Goal: Check status: Check status

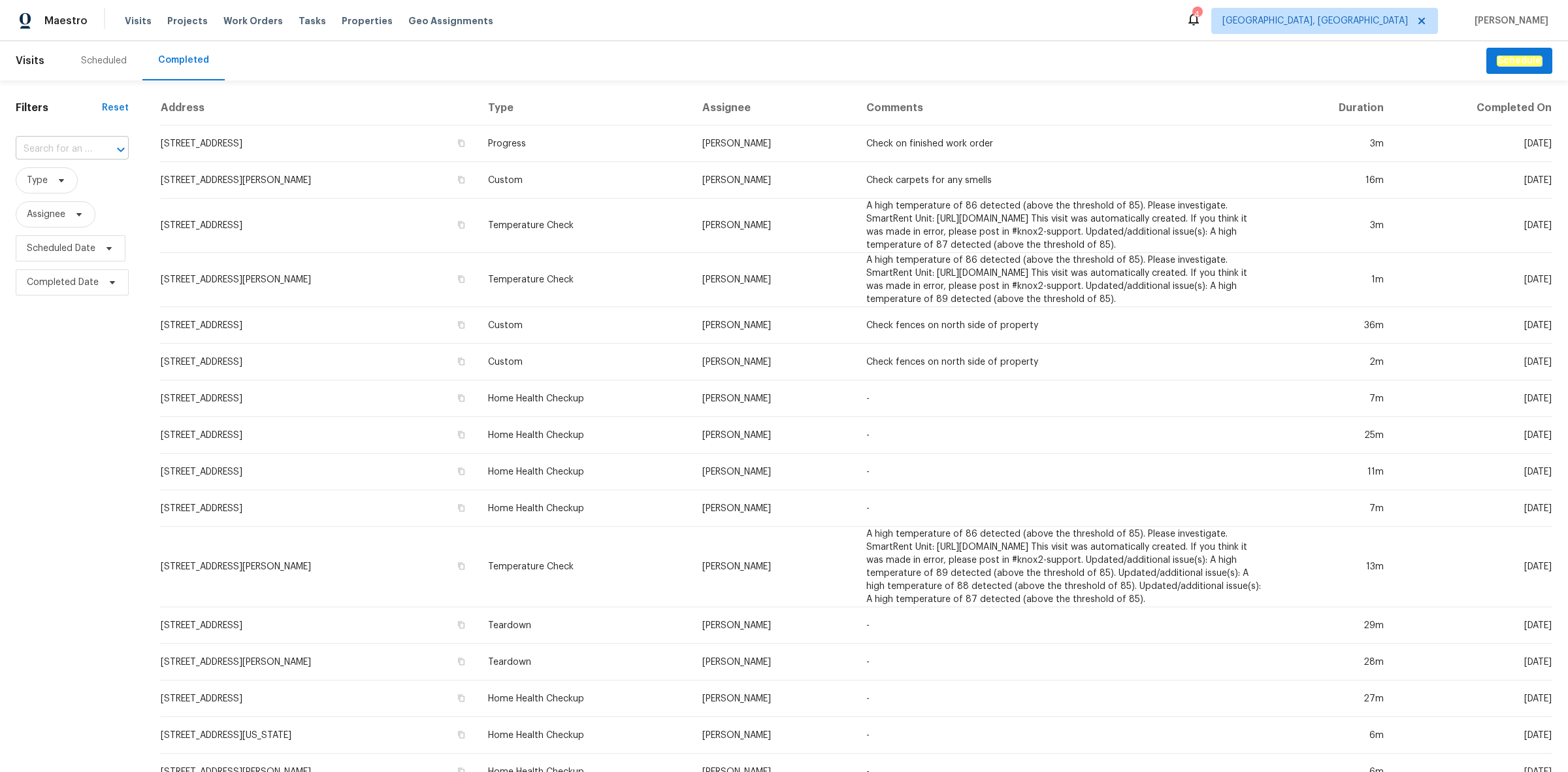
click at [85, 147] on input "text" at bounding box center [53, 149] width 76 height 20
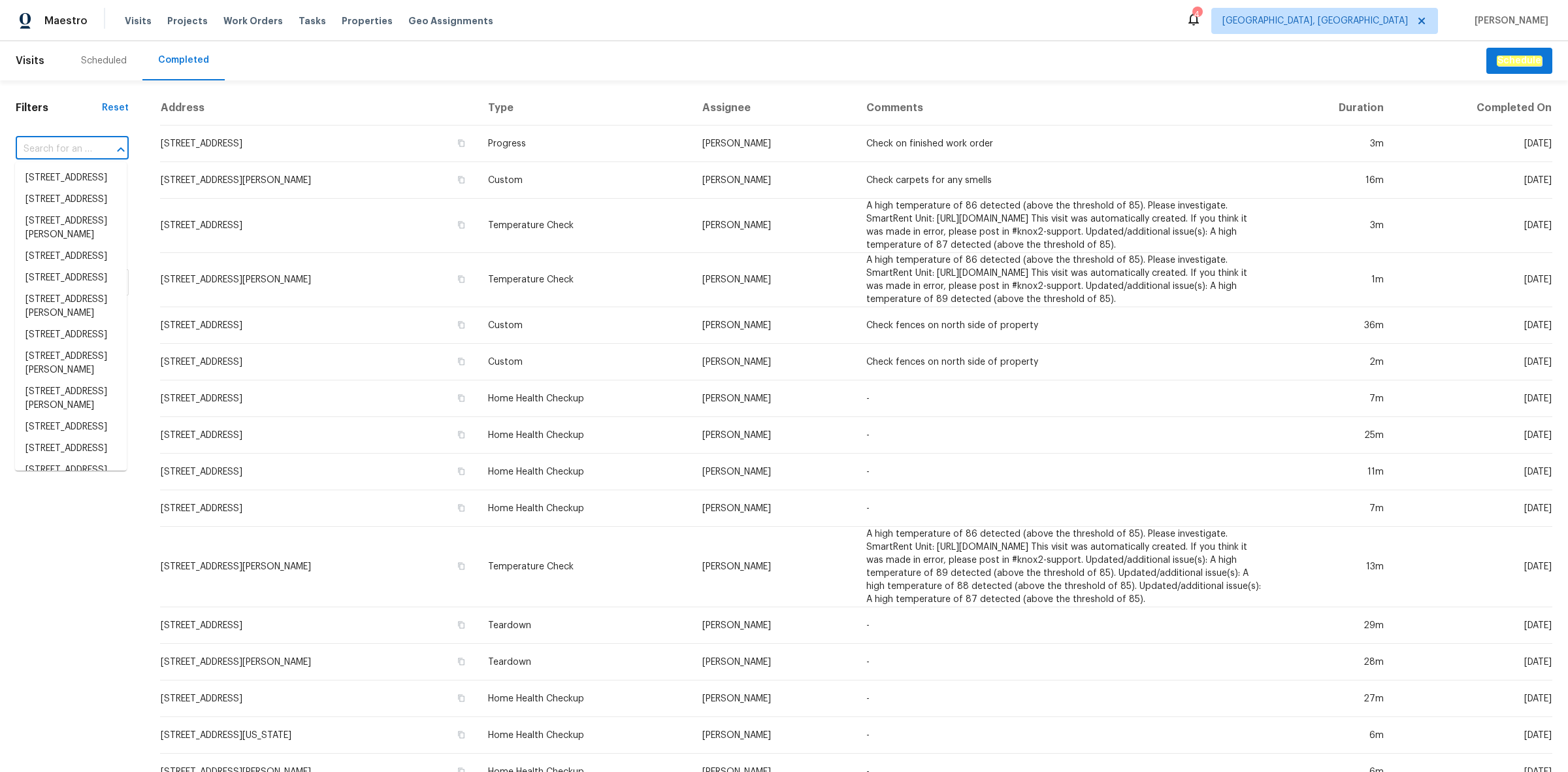
paste input "[STREET_ADDRESS]"
type input "[STREET_ADDRESS]"
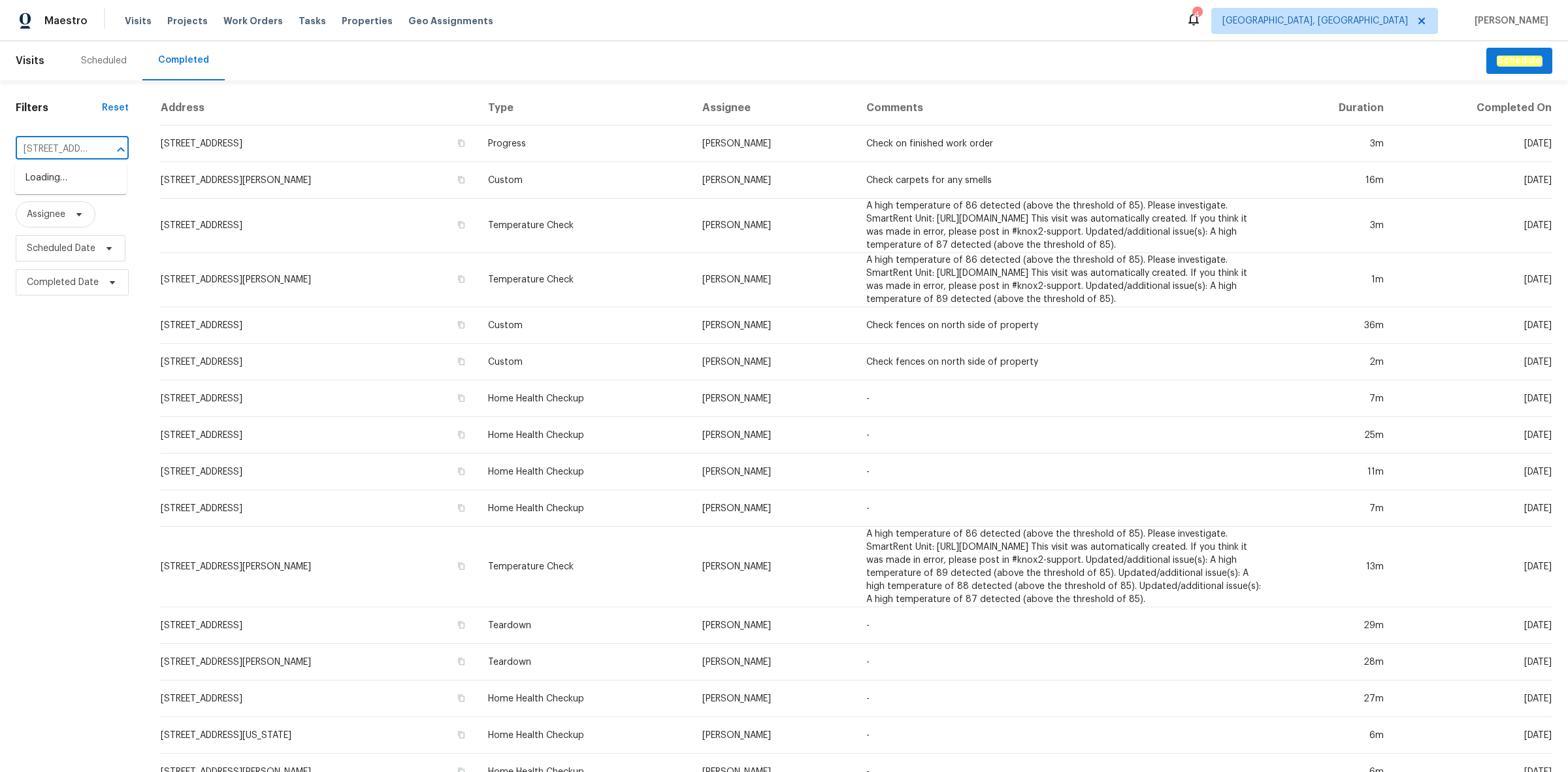
scroll to position [0, 144]
click at [76, 184] on li "[STREET_ADDRESS]" at bounding box center [70, 178] width 111 height 22
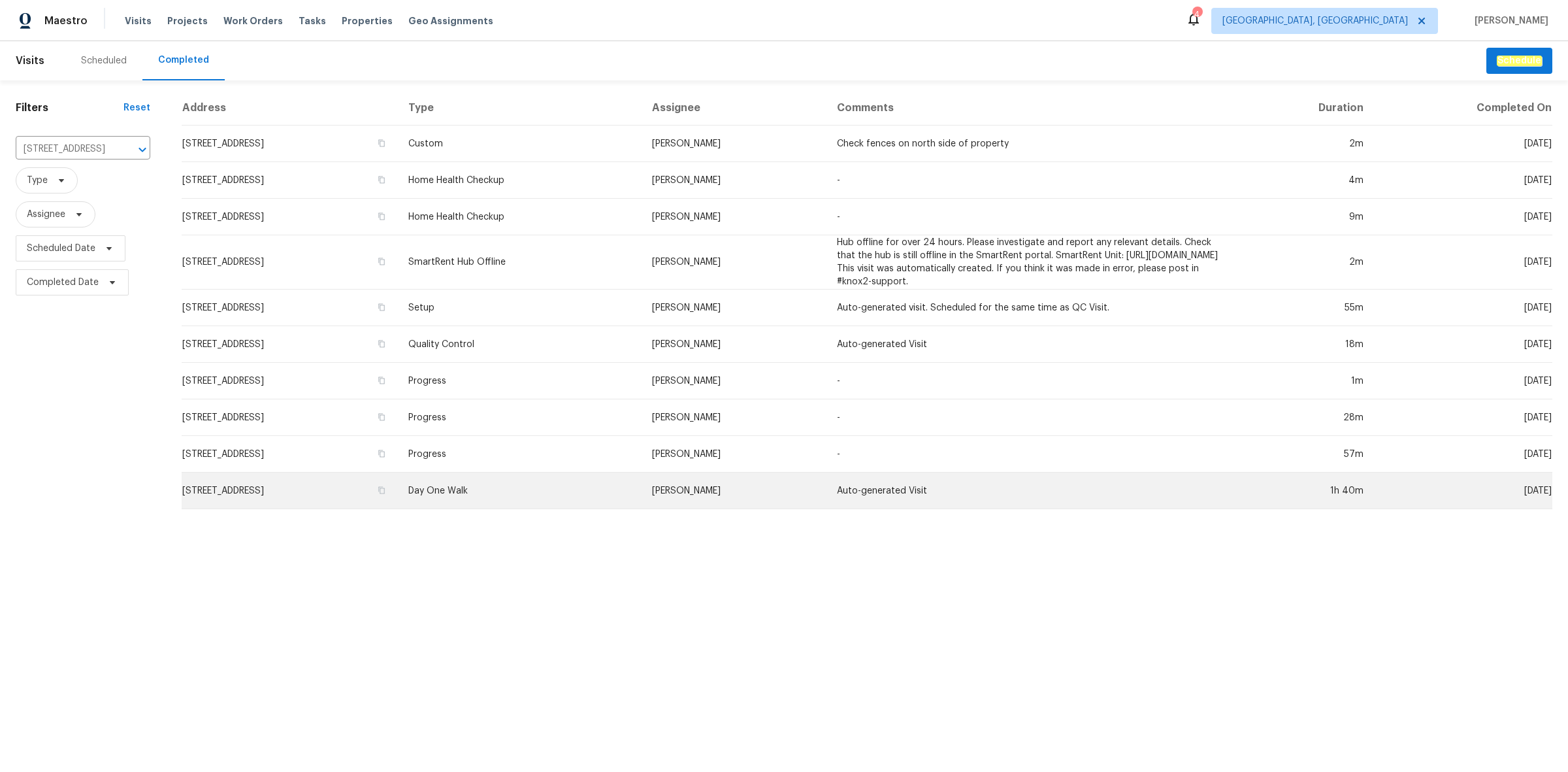
click at [642, 497] on td "Day One Walk" at bounding box center [520, 491] width 245 height 36
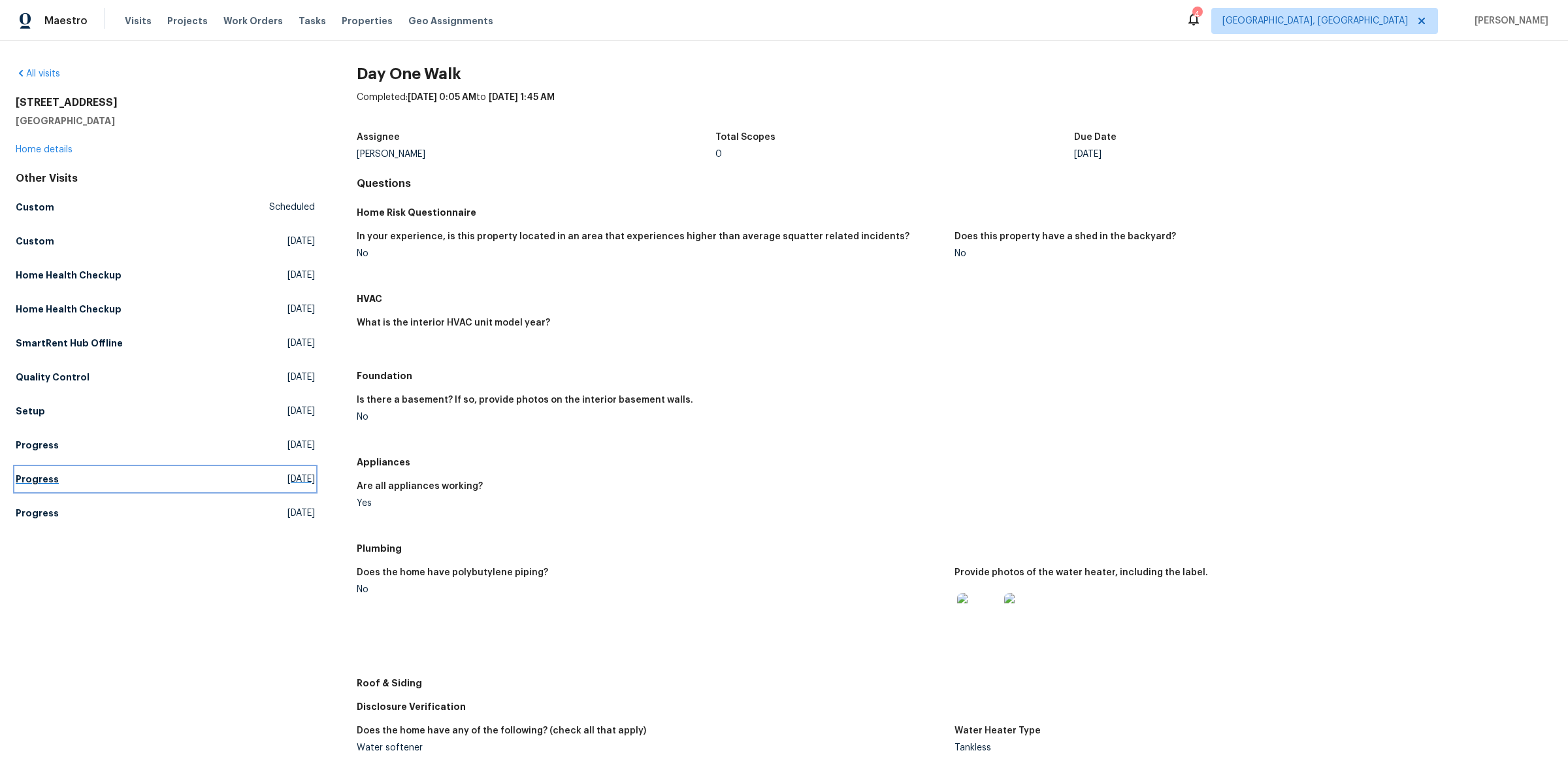
click at [181, 476] on link "Progress [DATE]" at bounding box center [165, 480] width 299 height 24
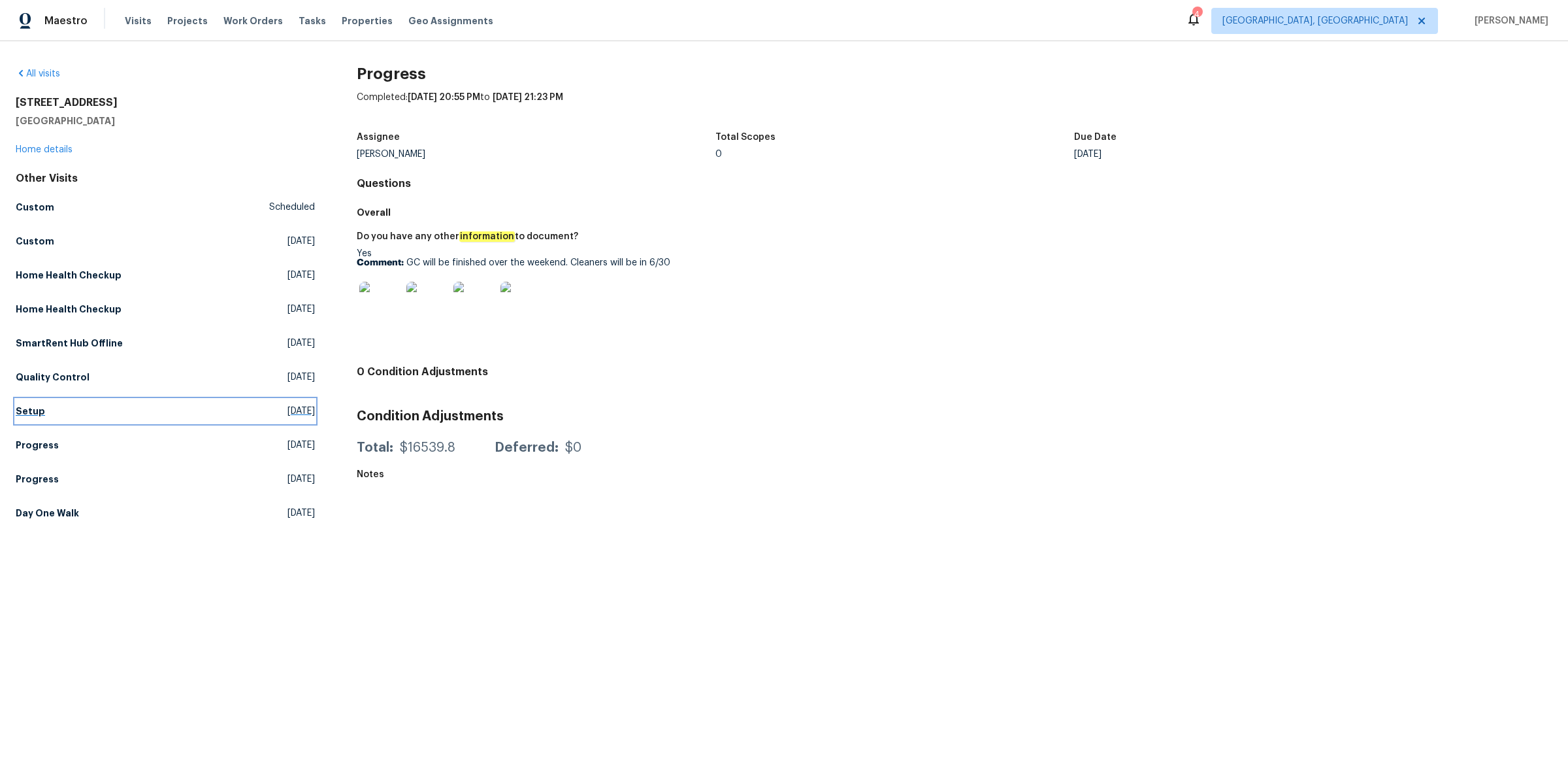
click at [138, 407] on link "Setup [DATE]" at bounding box center [165, 412] width 299 height 24
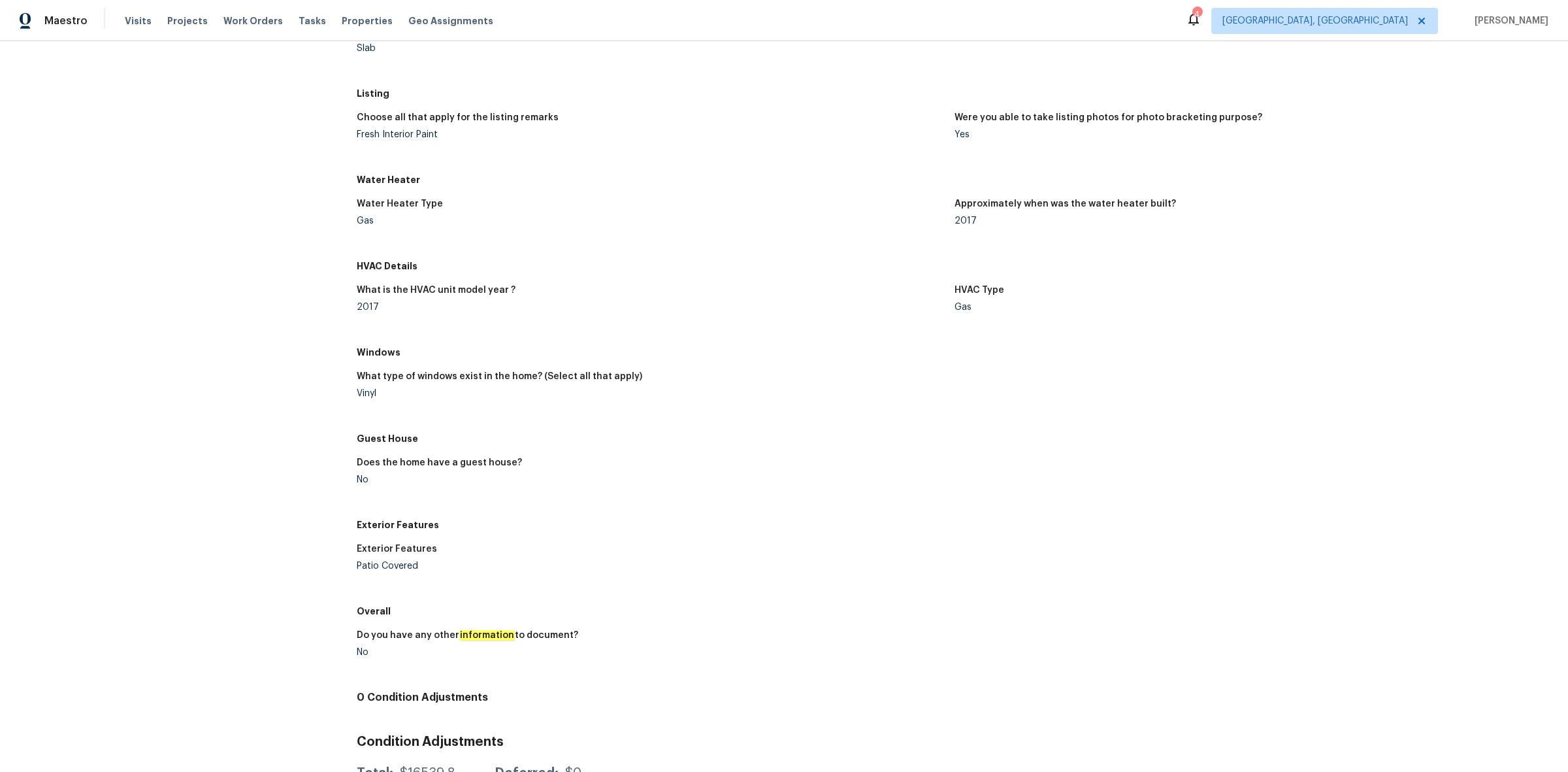
scroll to position [818, 0]
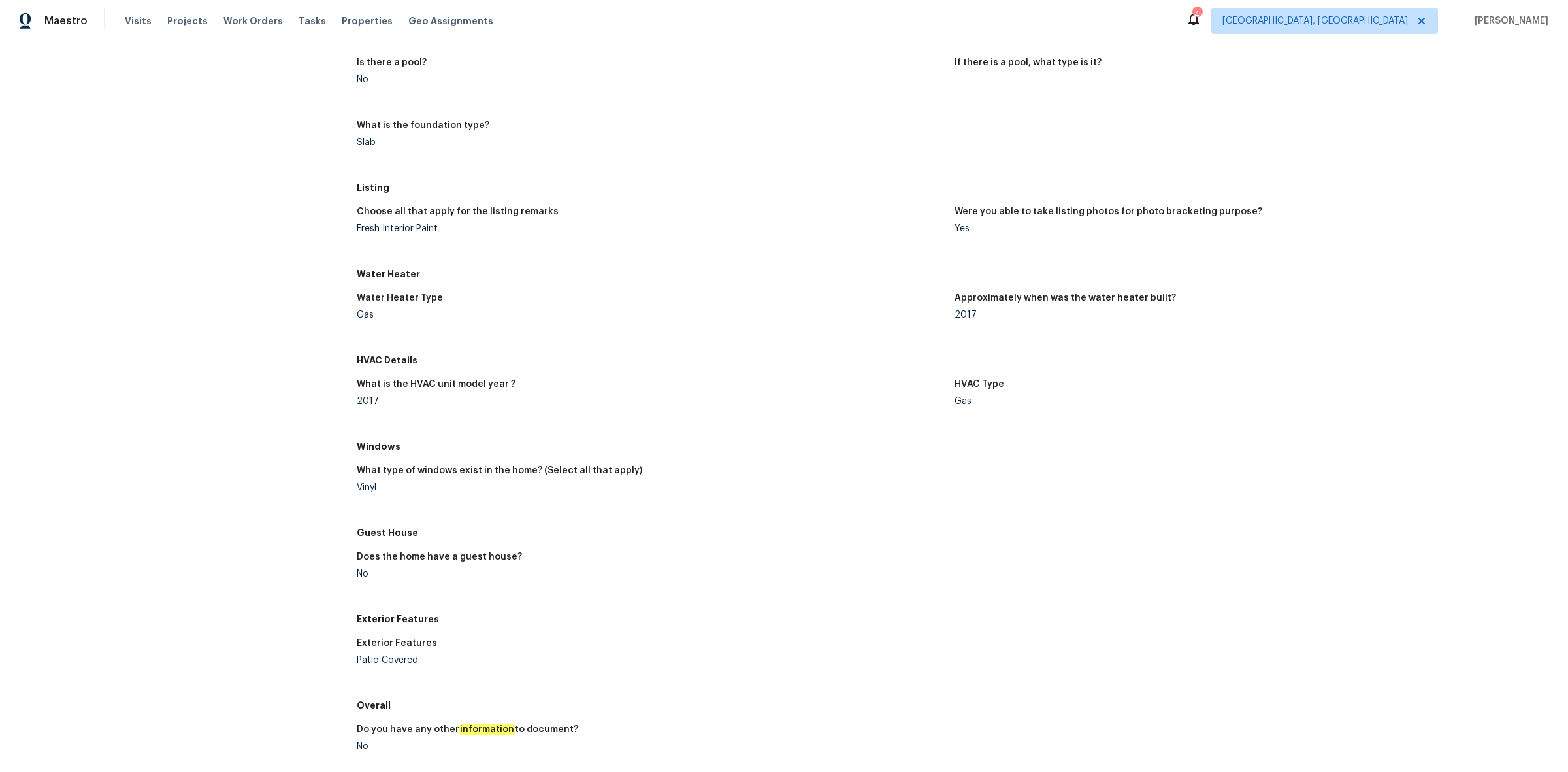
click at [779, 304] on div "Water Heater Type" at bounding box center [650, 302] width 587 height 17
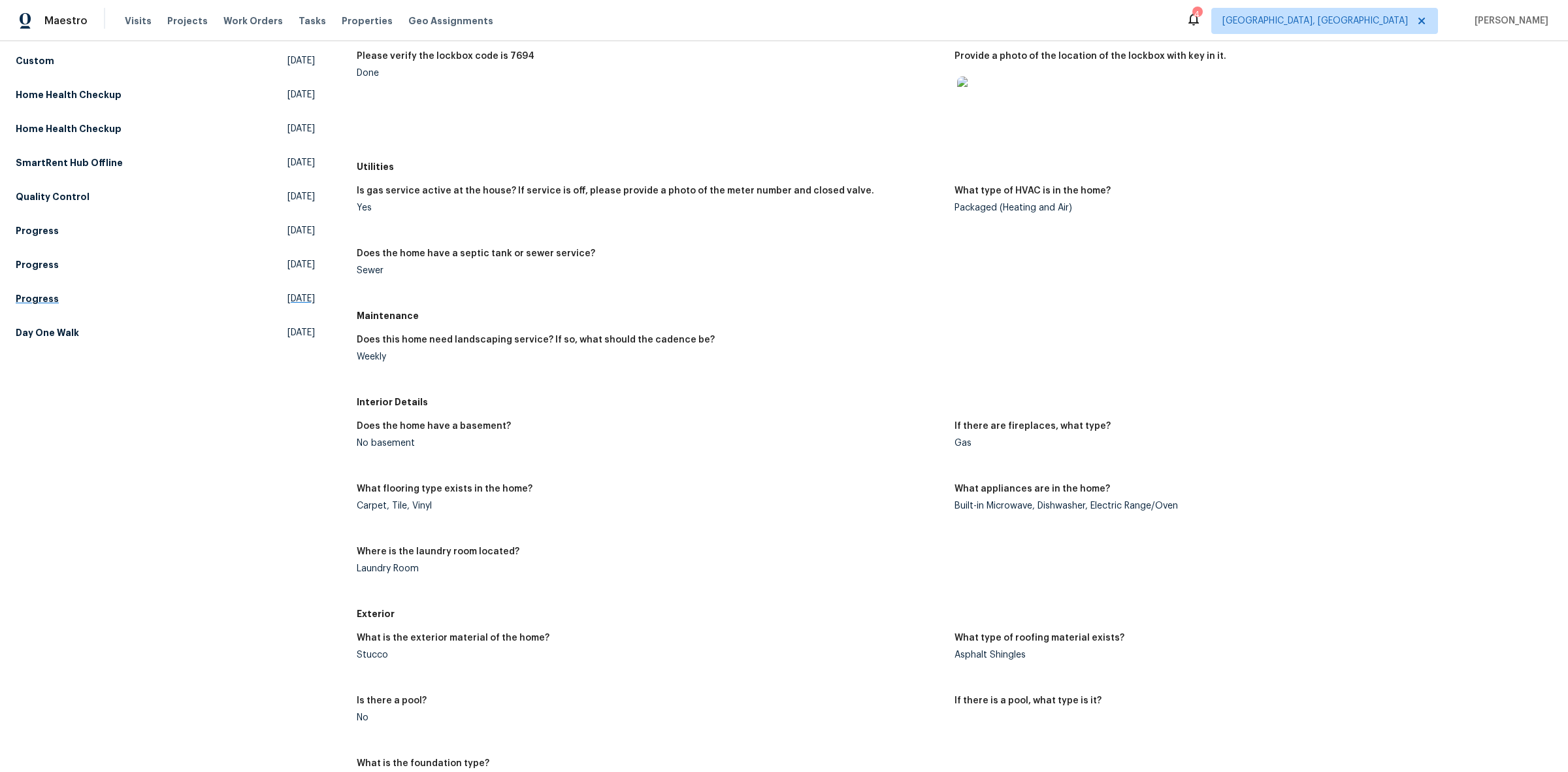
scroll to position [83, 0]
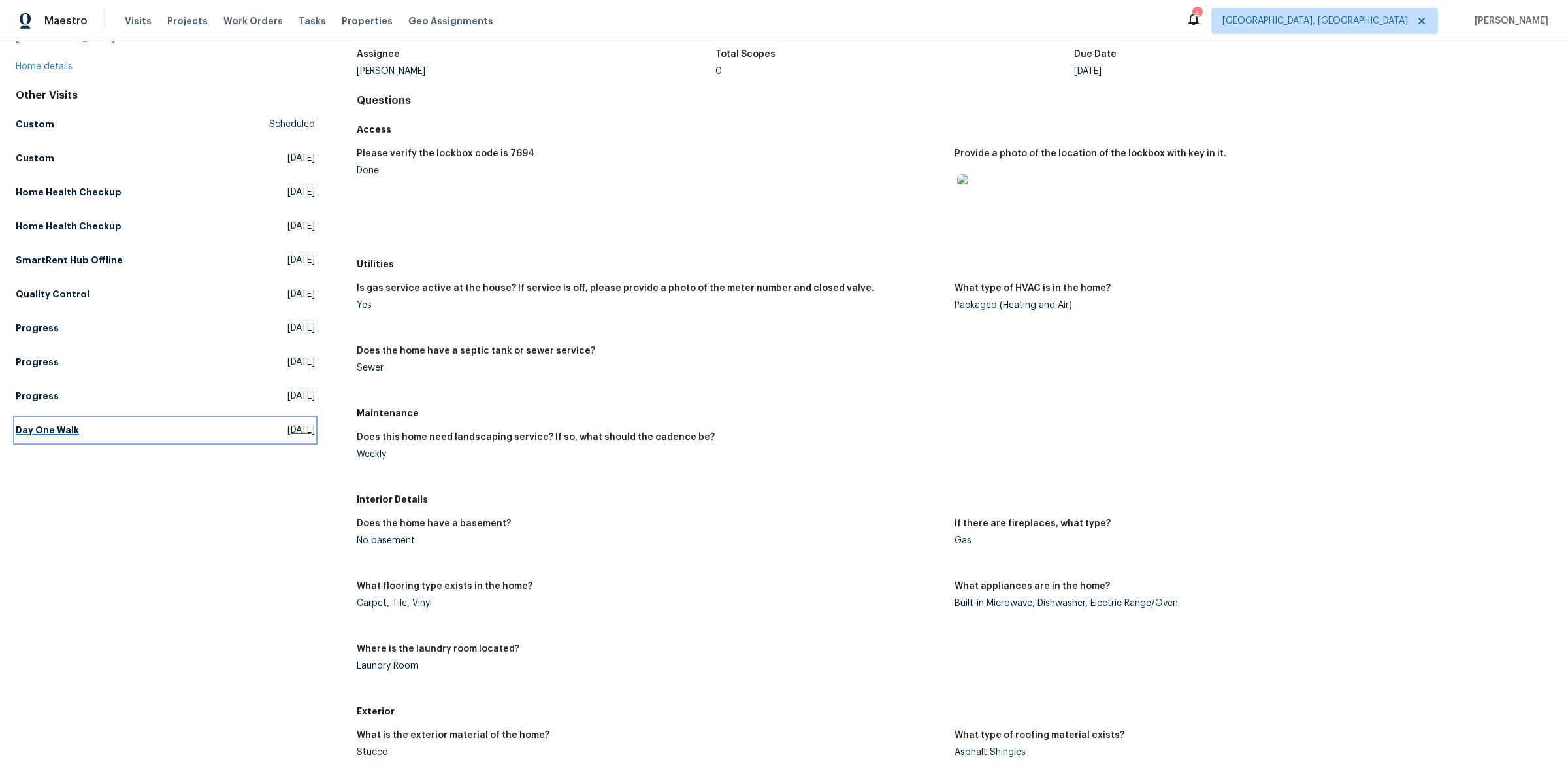
click at [83, 436] on link "Day One Walk [DATE]" at bounding box center [165, 431] width 299 height 24
